Goal: Information Seeking & Learning: Check status

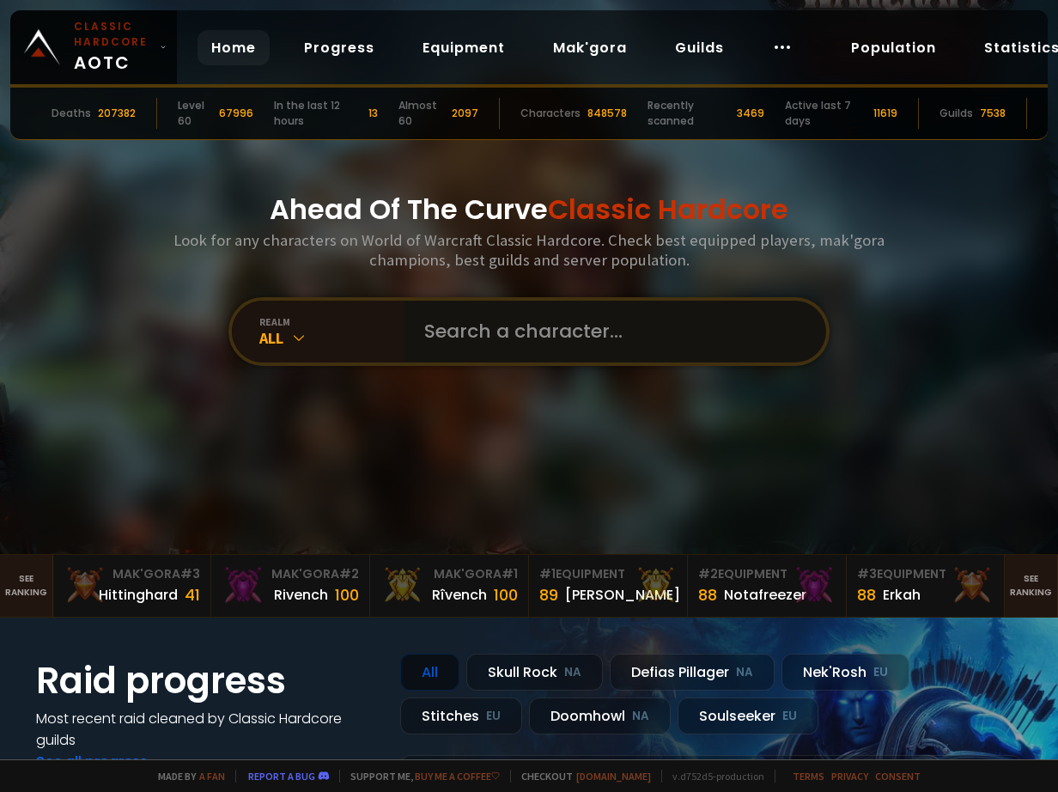
click at [479, 313] on input "text" at bounding box center [610, 332] width 392 height 62
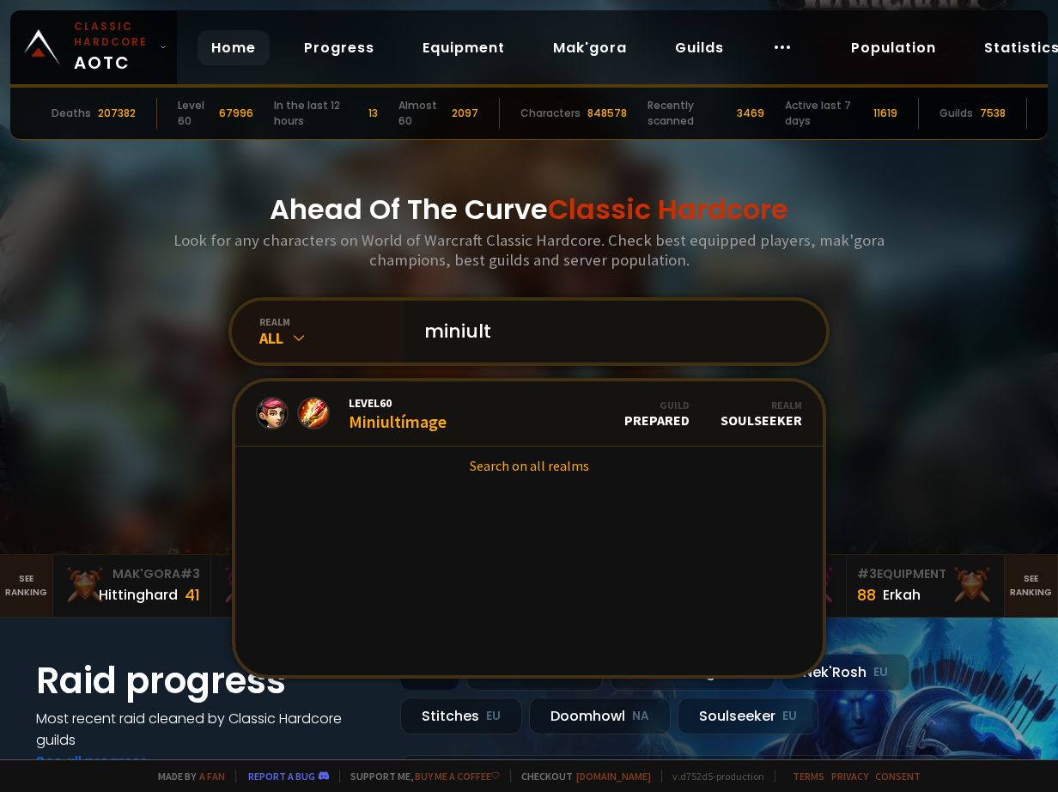
type input "miniultí"
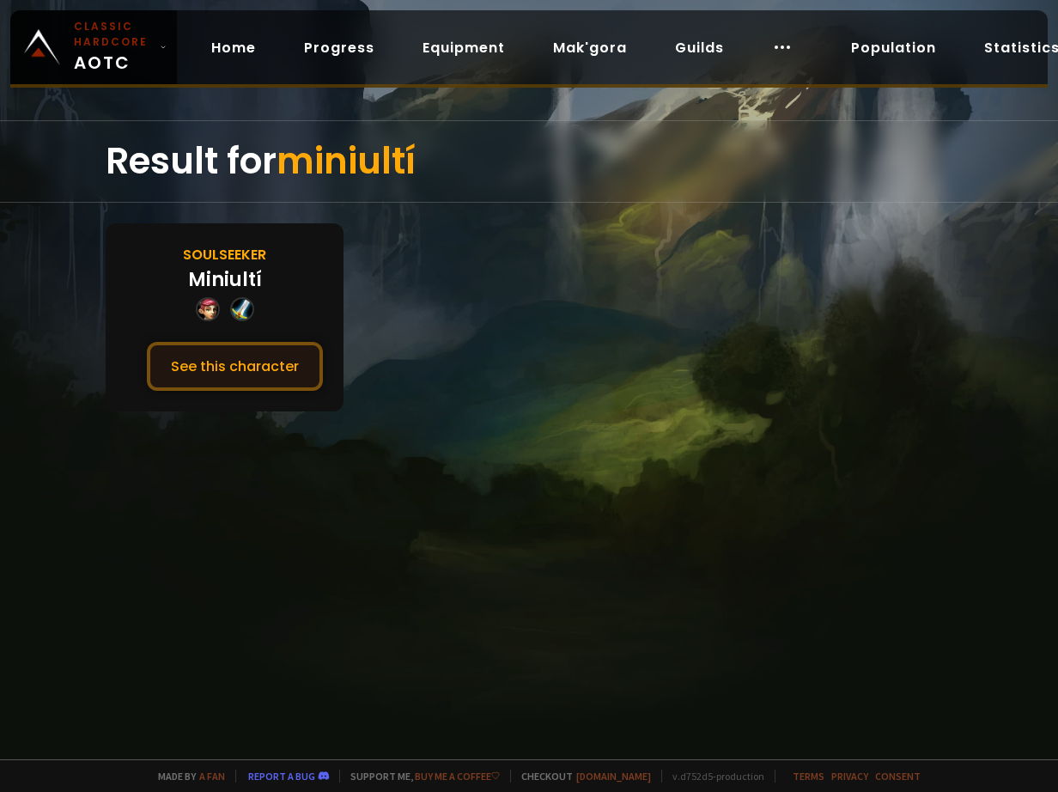
click at [289, 352] on button "See this character" at bounding box center [235, 366] width 176 height 49
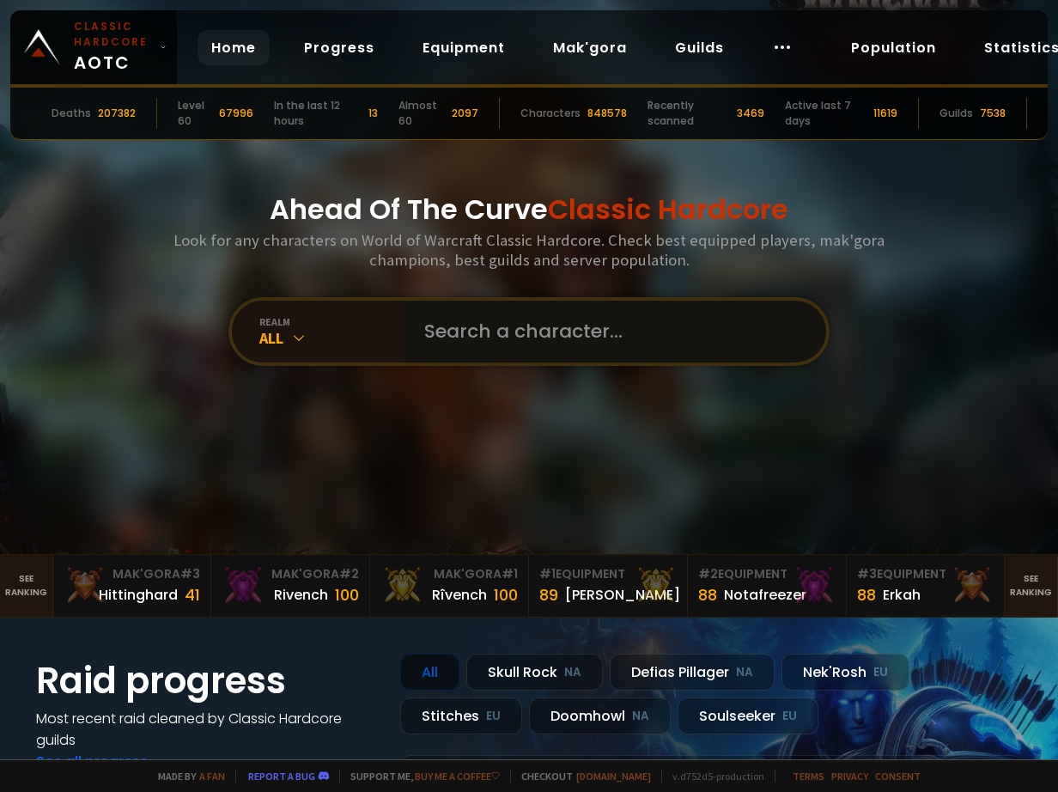
click at [502, 302] on input "text" at bounding box center [610, 332] width 392 height 62
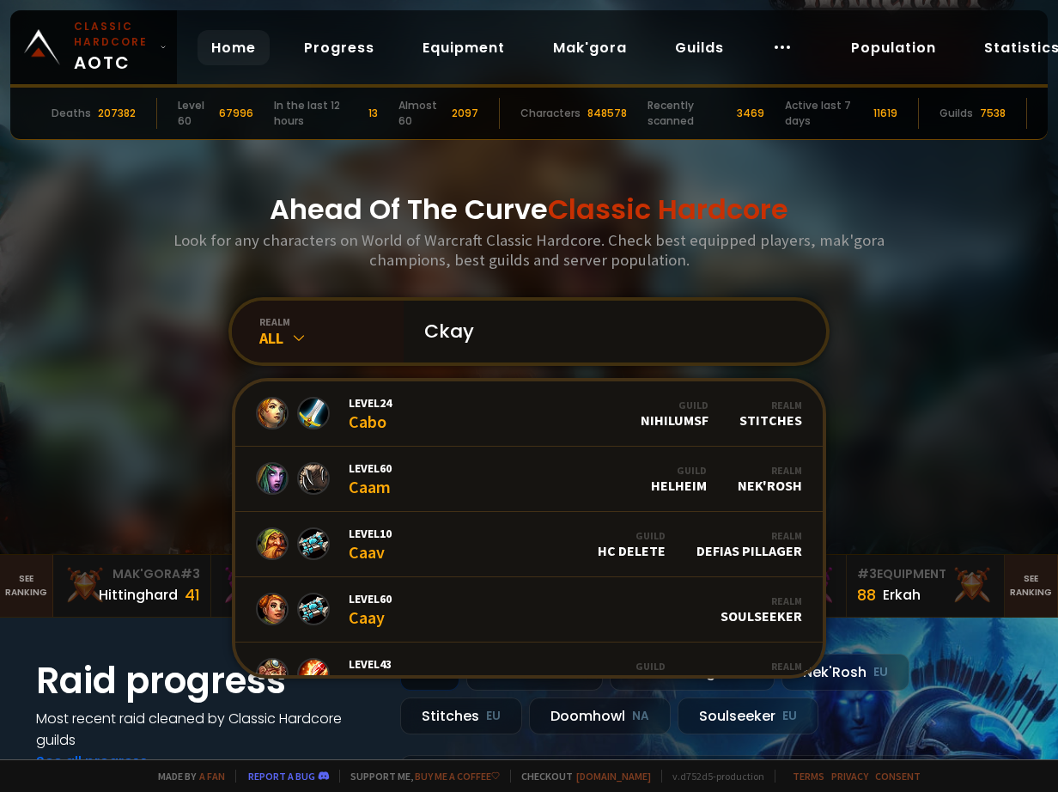
type input "Ckayy"
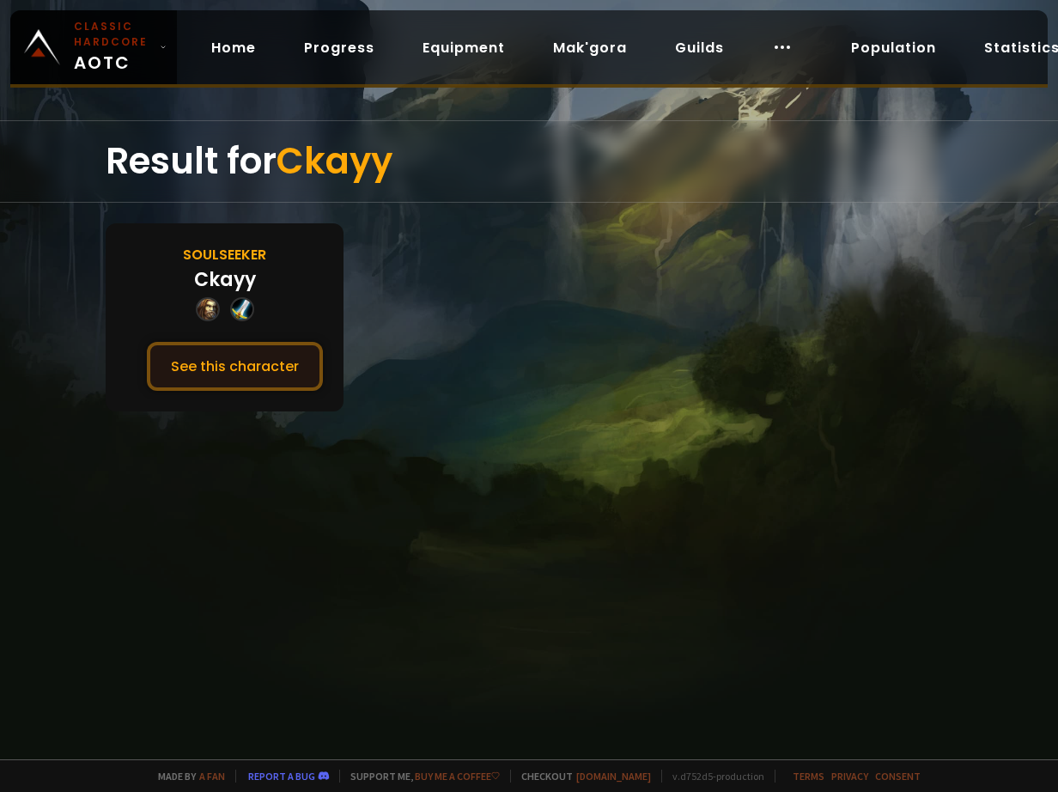
click at [265, 352] on button "See this character" at bounding box center [235, 366] width 176 height 49
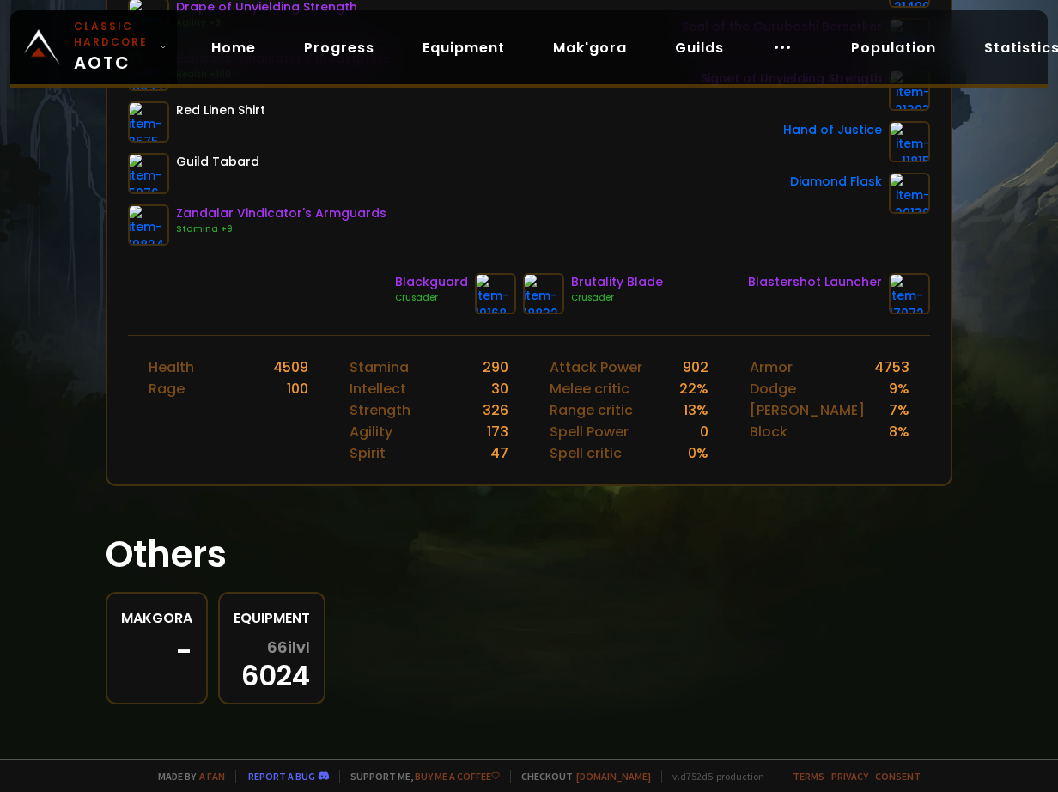
scroll to position [86, 0]
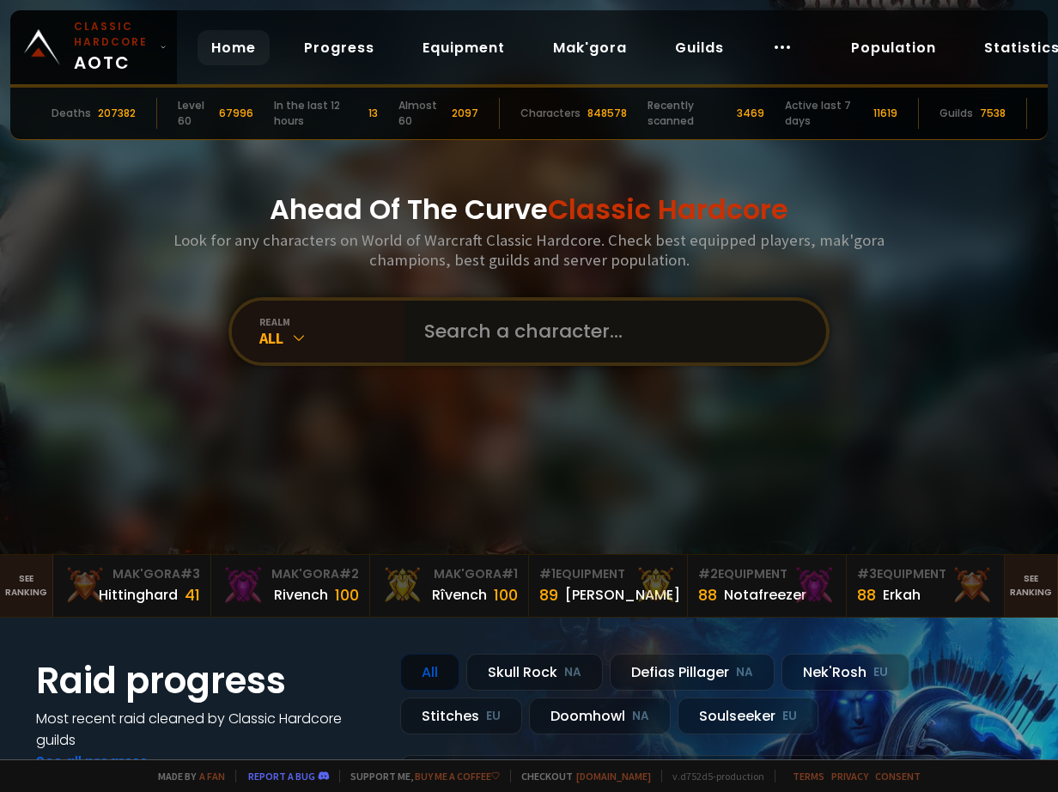
click at [552, 340] on input "text" at bounding box center [610, 332] width 392 height 62
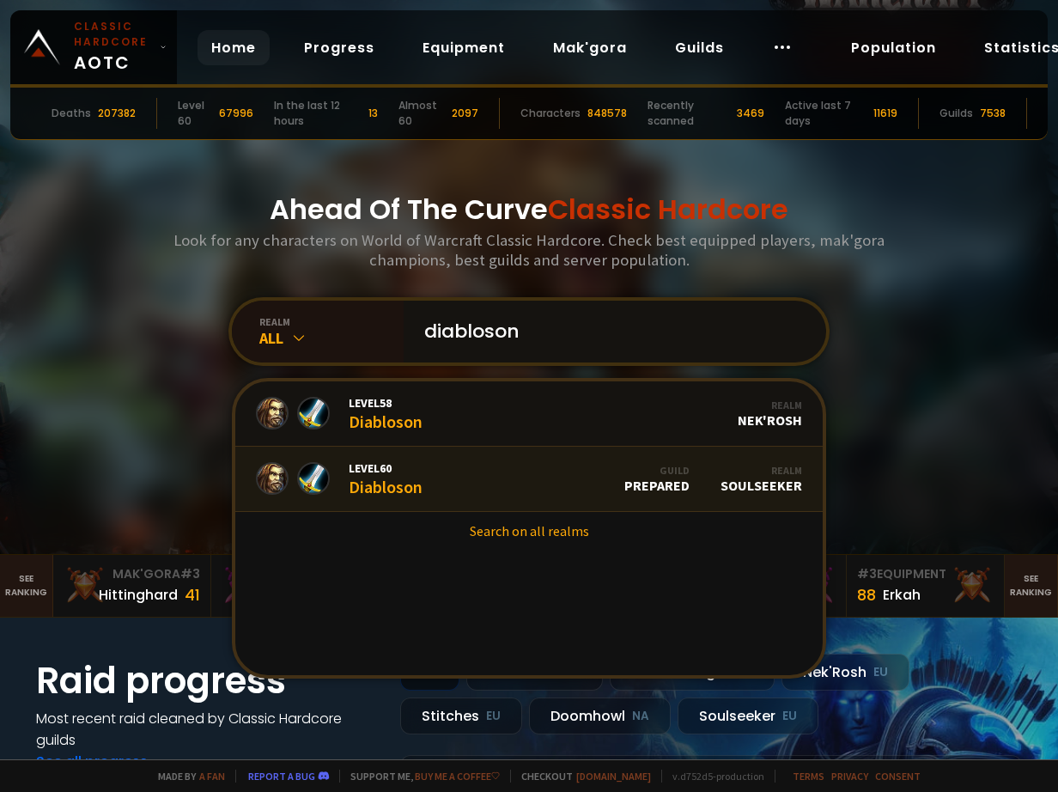
type input "diabloson"
click at [440, 474] on link "Level 60 Diabloson Guild Prepared Realm Soulseeker" at bounding box center [528, 479] width 587 height 65
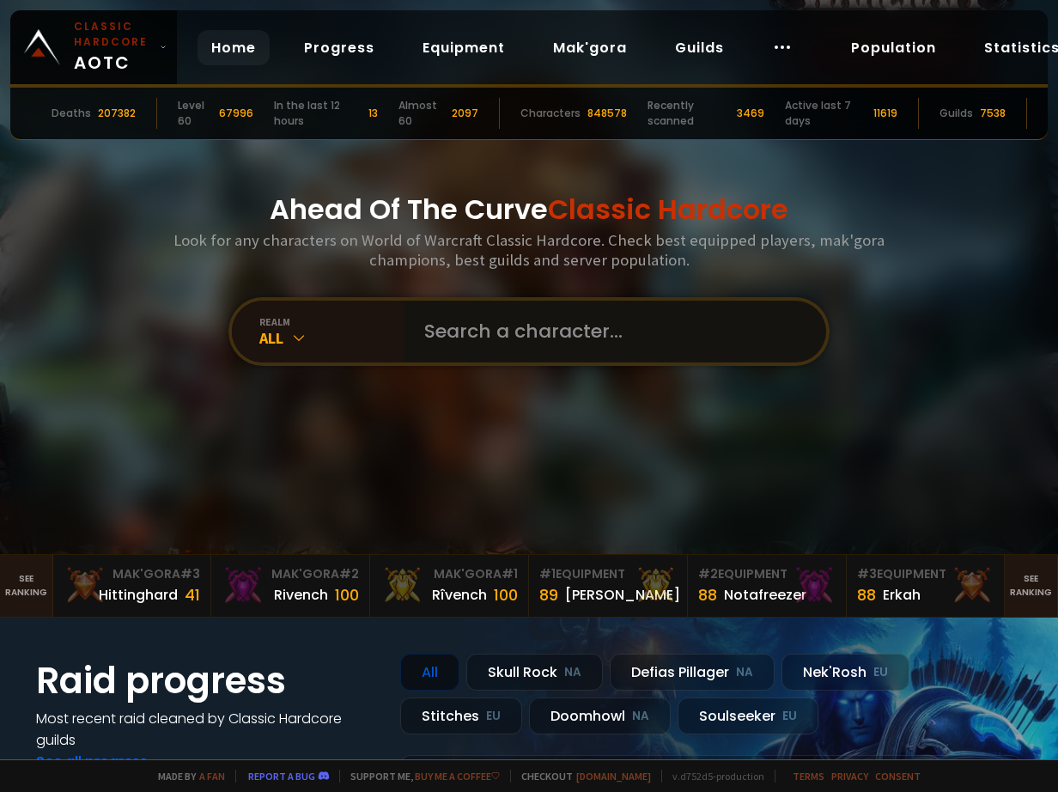
click at [496, 346] on input "text" at bounding box center [610, 332] width 392 height 62
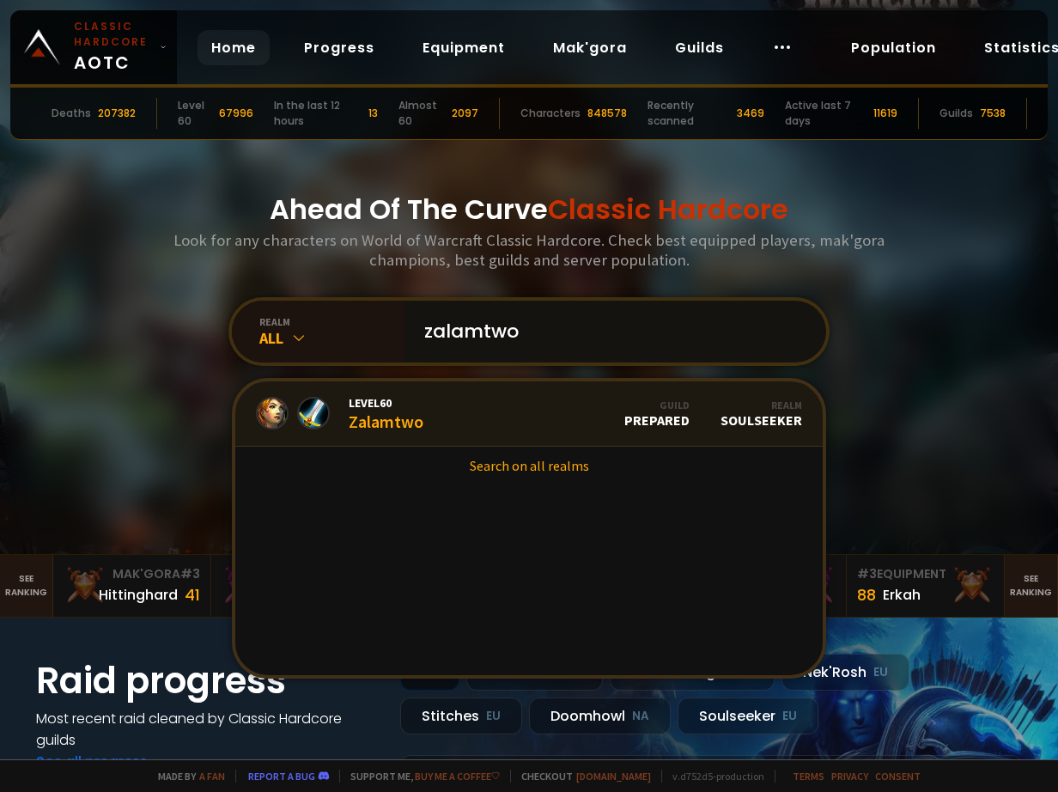
type input "zalamtwo"
click at [407, 410] on div "Level 60 Zalamtwo" at bounding box center [386, 413] width 75 height 37
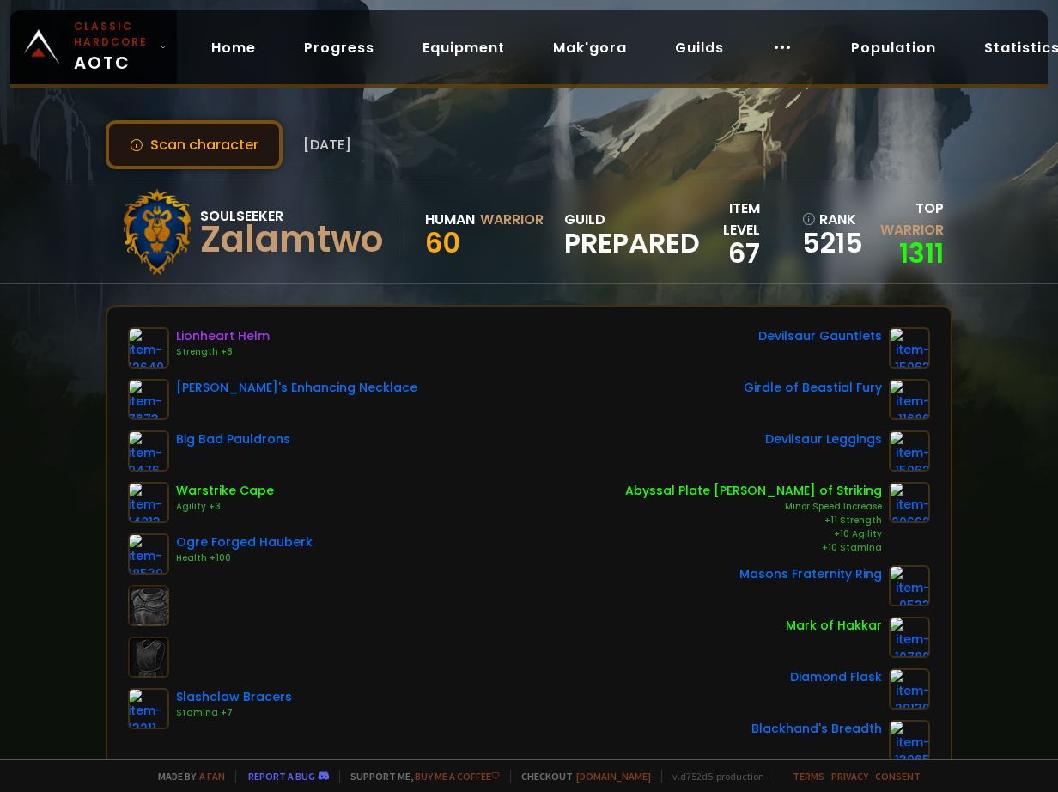
click at [198, 144] on button "Scan character" at bounding box center [194, 144] width 177 height 49
click at [198, 151] on button "Scan character" at bounding box center [194, 144] width 177 height 49
click at [217, 134] on button "Scan character" at bounding box center [194, 144] width 177 height 49
click at [907, 252] on link "1311" at bounding box center [921, 253] width 45 height 39
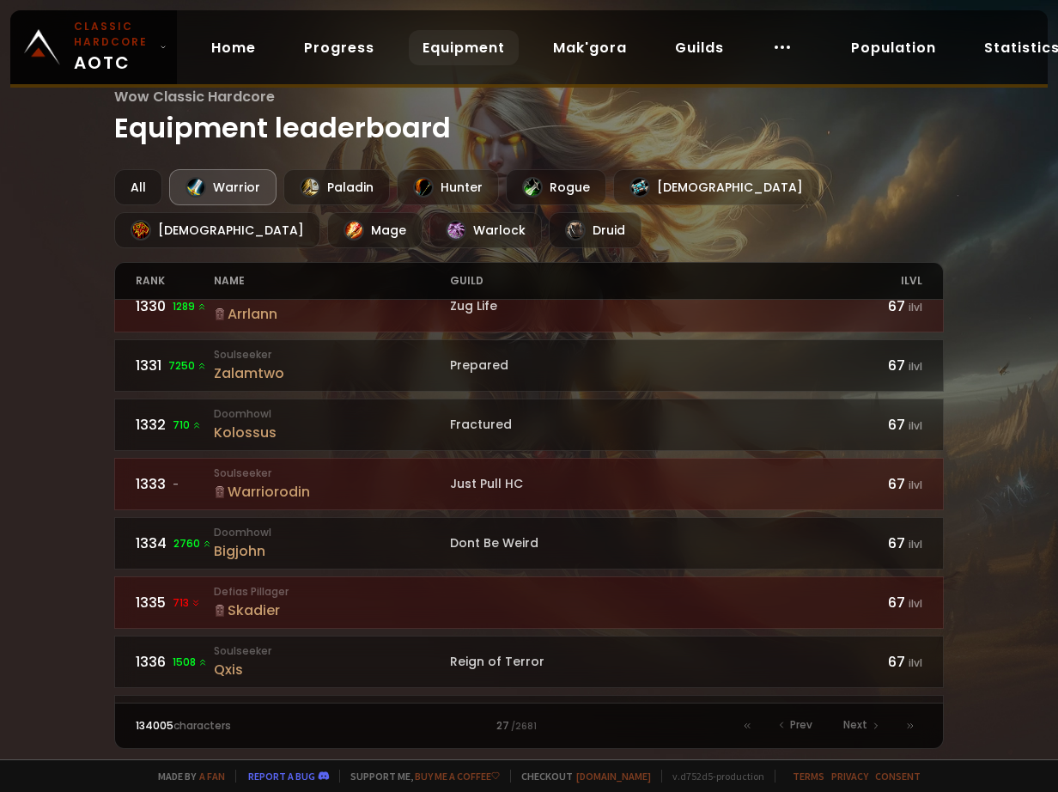
scroll to position [1785, 0]
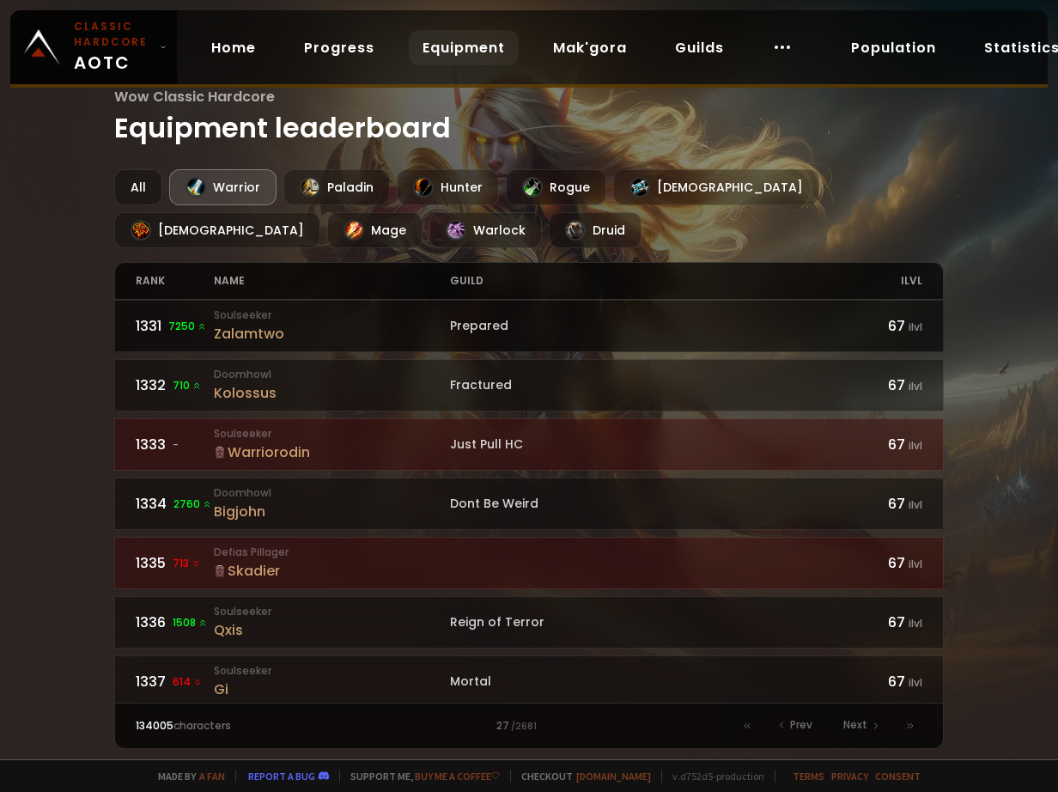
click at [259, 336] on div "Zalamtwo" at bounding box center [332, 333] width 236 height 21
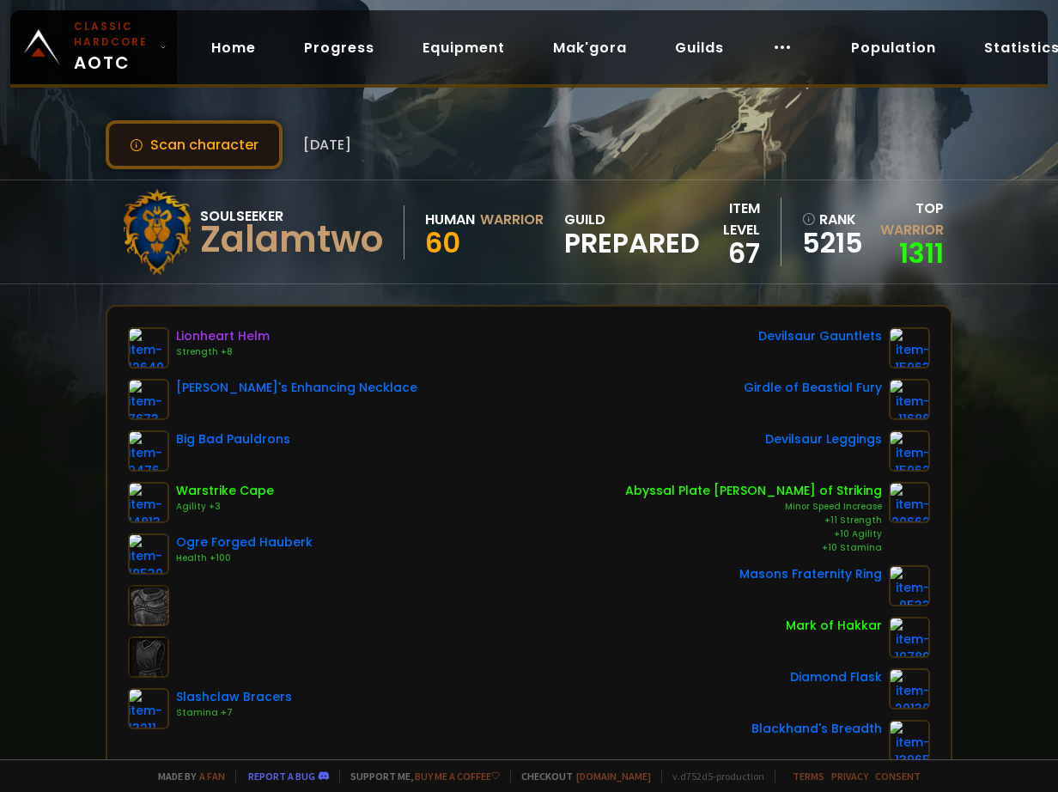
click at [185, 135] on button "Scan character" at bounding box center [194, 144] width 177 height 49
